Goal: Information Seeking & Learning: Learn about a topic

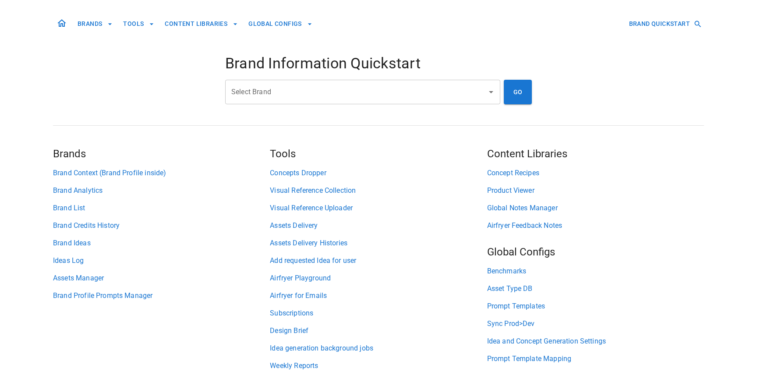
click at [340, 95] on input "Select Brand" at bounding box center [356, 92] width 254 height 17
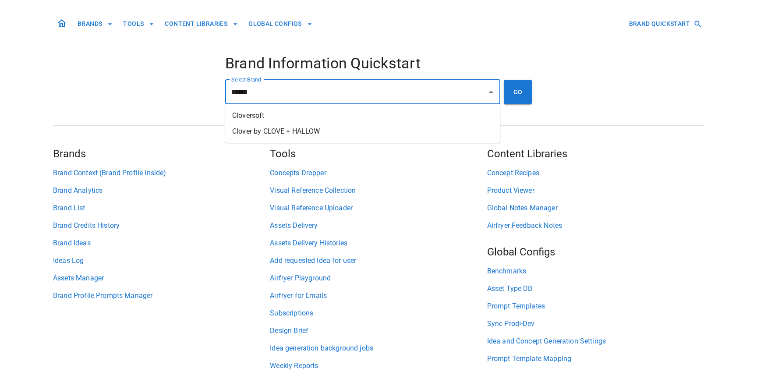
click at [346, 114] on li "Cloversoft" at bounding box center [362, 116] width 275 height 16
click at [333, 95] on input "**********" at bounding box center [350, 92] width 243 height 17
click at [345, 134] on li "Clover by CLOVE + HALLOW" at bounding box center [362, 132] width 275 height 16
type input "**********"
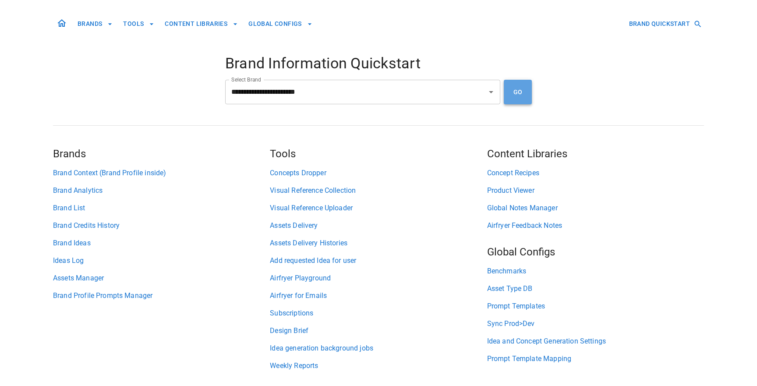
click at [520, 99] on button "GO" at bounding box center [518, 92] width 28 height 25
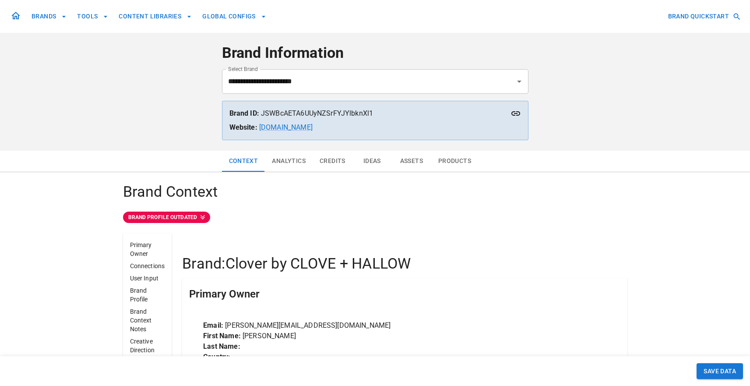
click at [364, 159] on button "Ideas" at bounding box center [372, 161] width 39 height 21
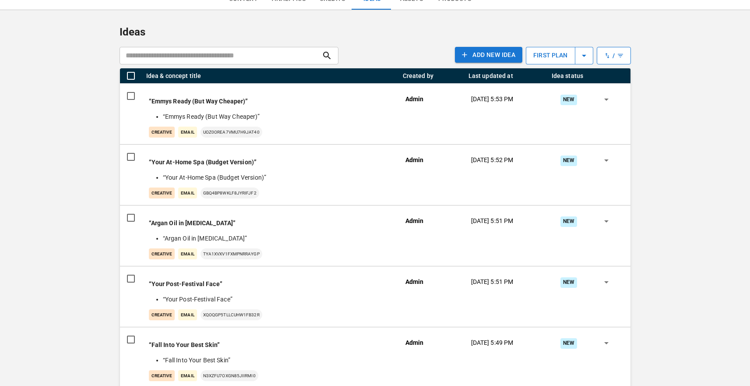
scroll to position [161, 0]
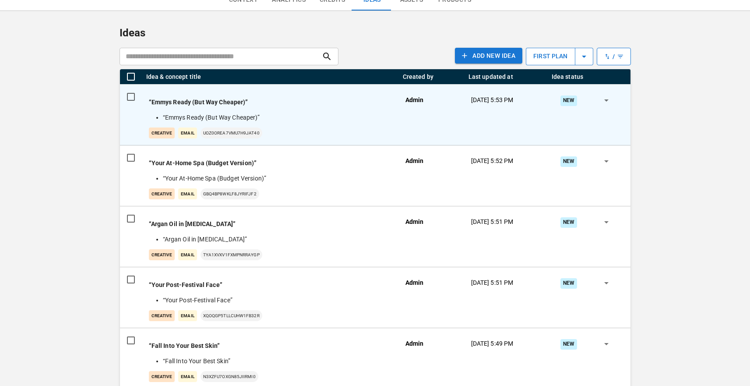
click at [331, 114] on li "“Emmys Ready (But Way Cheaper)”" at bounding box center [275, 117] width 225 height 9
click at [233, 116] on li "“Emmys Ready (But Way Cheaper)”" at bounding box center [275, 117] width 225 height 9
click at [230, 112] on div "“Emmys Ready (But Way Cheaper)” “Emmys Ready (But Way Cheaper)” creative Email …" at bounding box center [270, 118] width 243 height 41
